Goal: Information Seeking & Learning: Check status

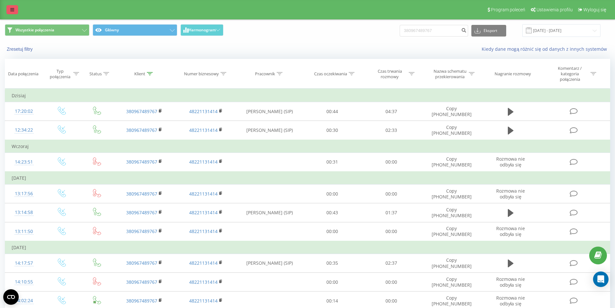
click at [14, 8] on icon at bounding box center [12, 9] width 4 height 5
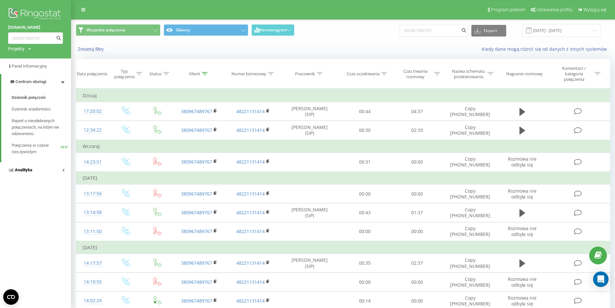
click at [38, 172] on link "Analityka" at bounding box center [35, 169] width 71 height 15
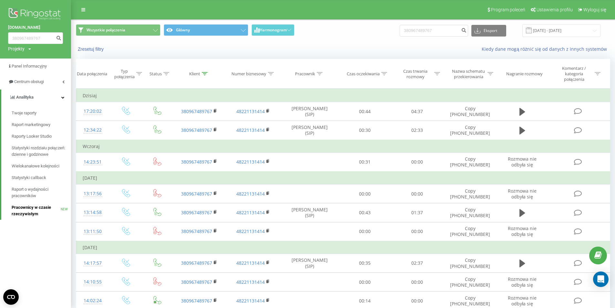
click at [34, 209] on span "Pracownicy w czasie rzeczywistym" at bounding box center [36, 210] width 49 height 13
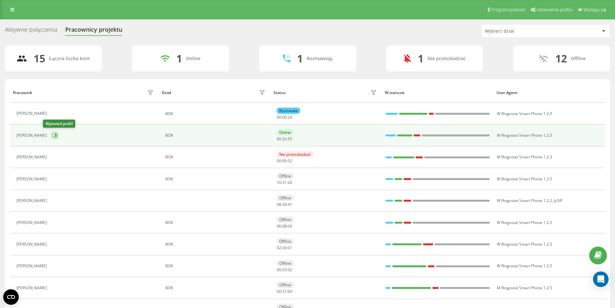
click at [52, 134] on icon at bounding box center [54, 135] width 5 height 5
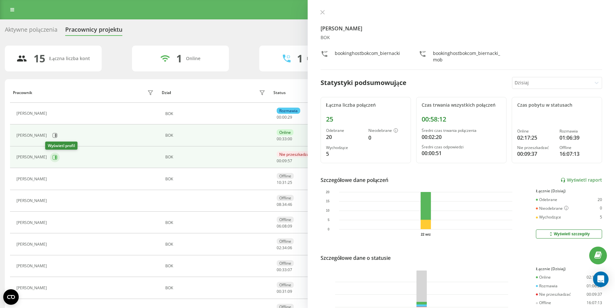
click at [55, 157] on icon at bounding box center [56, 156] width 2 height 3
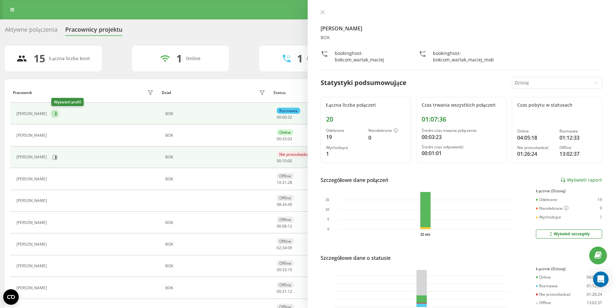
click at [57, 114] on icon at bounding box center [55, 113] width 5 height 5
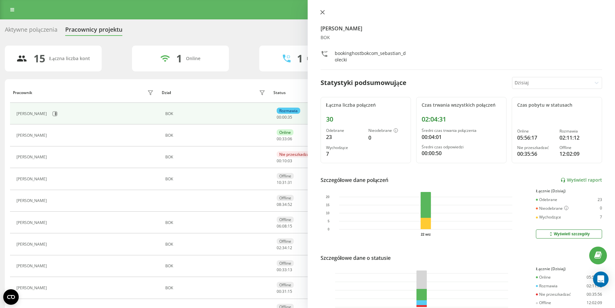
click at [324, 12] on icon at bounding box center [322, 12] width 5 height 5
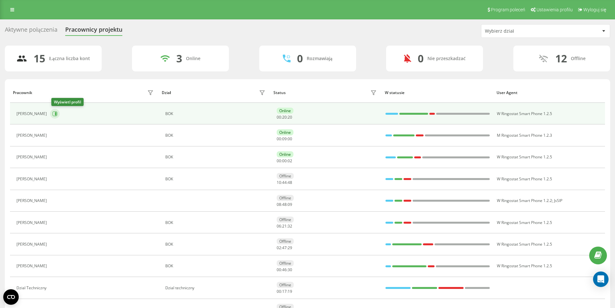
click at [55, 116] on button at bounding box center [55, 114] width 10 height 10
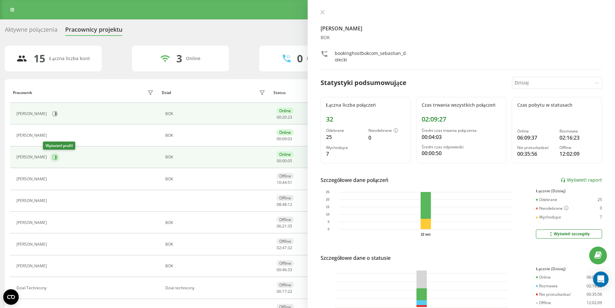
click at [52, 156] on button at bounding box center [55, 157] width 10 height 10
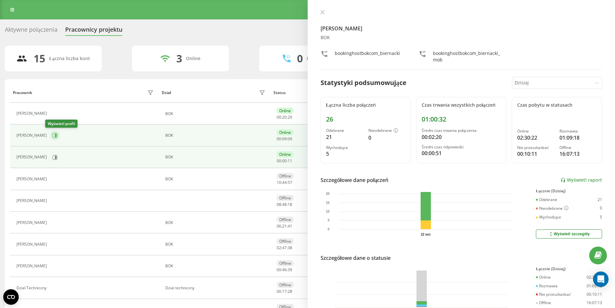
click at [52, 136] on icon at bounding box center [54, 135] width 5 height 5
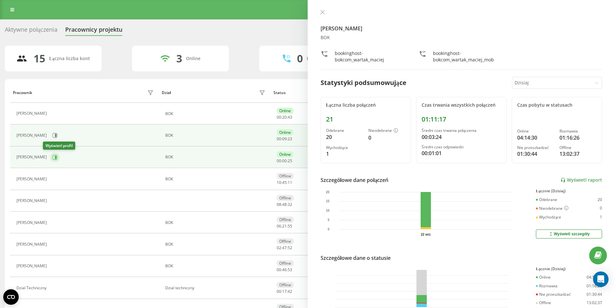
click at [55, 156] on icon at bounding box center [56, 156] width 2 height 3
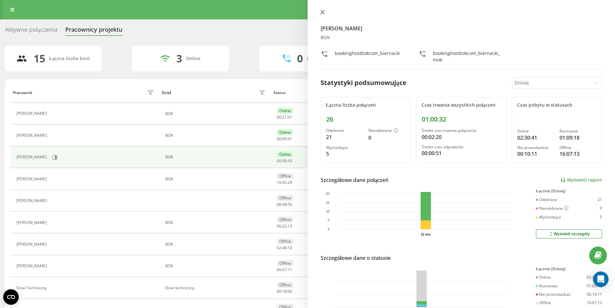
click at [323, 15] on button at bounding box center [322, 13] width 8 height 6
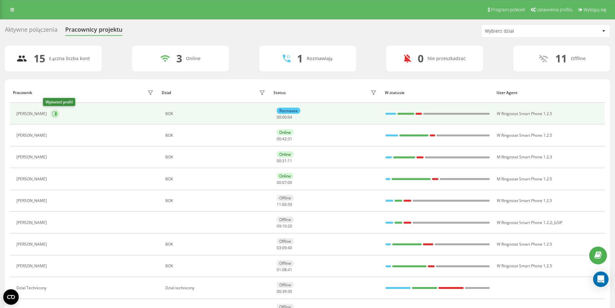
click at [52, 113] on icon at bounding box center [54, 113] width 5 height 5
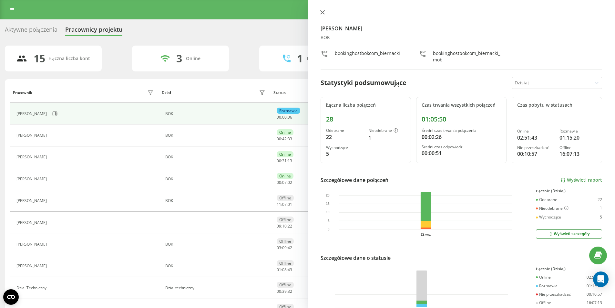
click at [322, 15] on button at bounding box center [322, 13] width 8 height 6
